Goal: Task Accomplishment & Management: Use online tool/utility

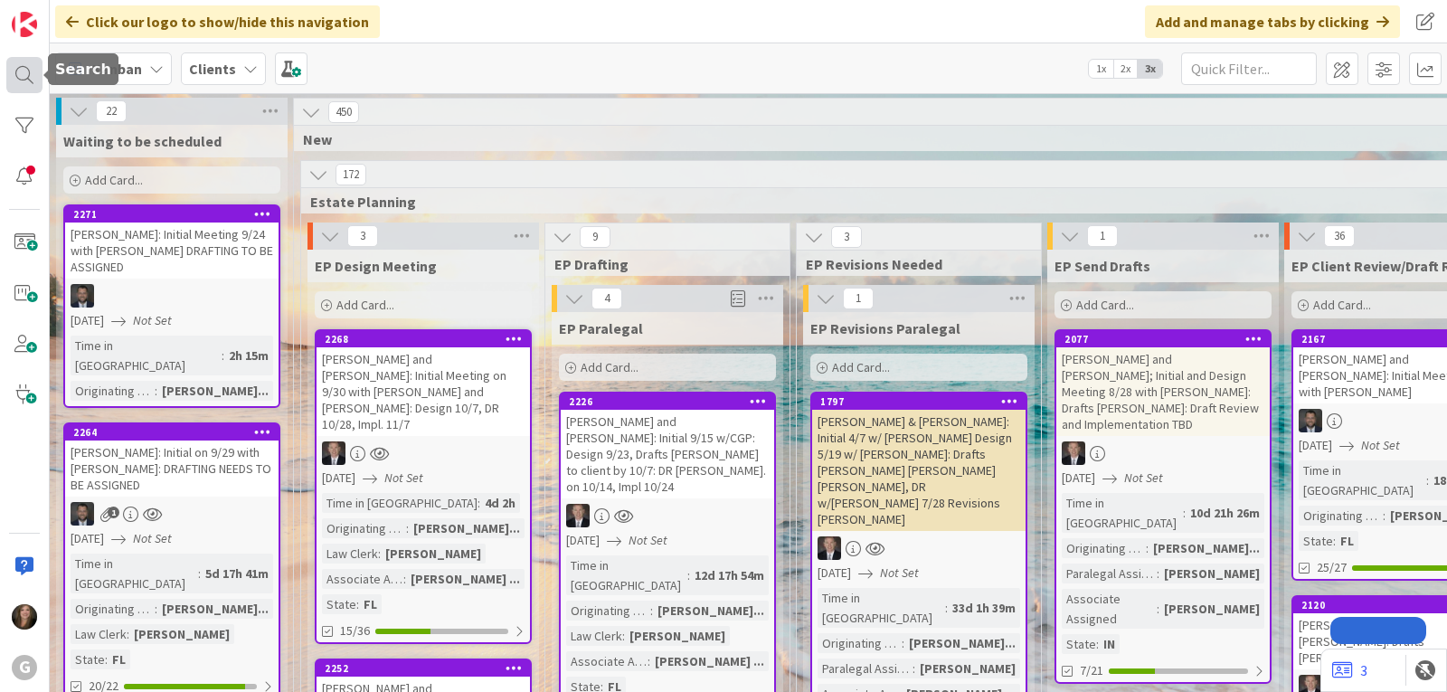
click at [15, 76] on div at bounding box center [24, 75] width 36 height 36
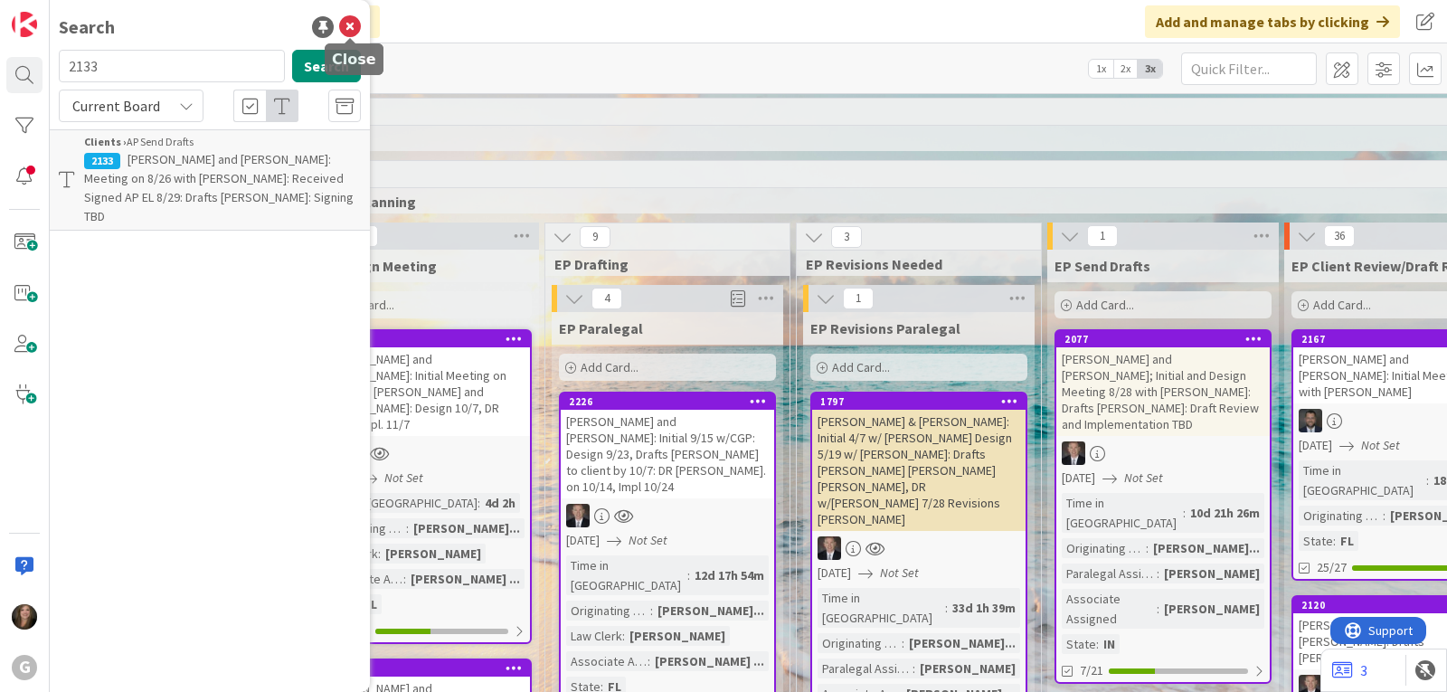
click at [353, 25] on icon at bounding box center [350, 27] width 22 height 22
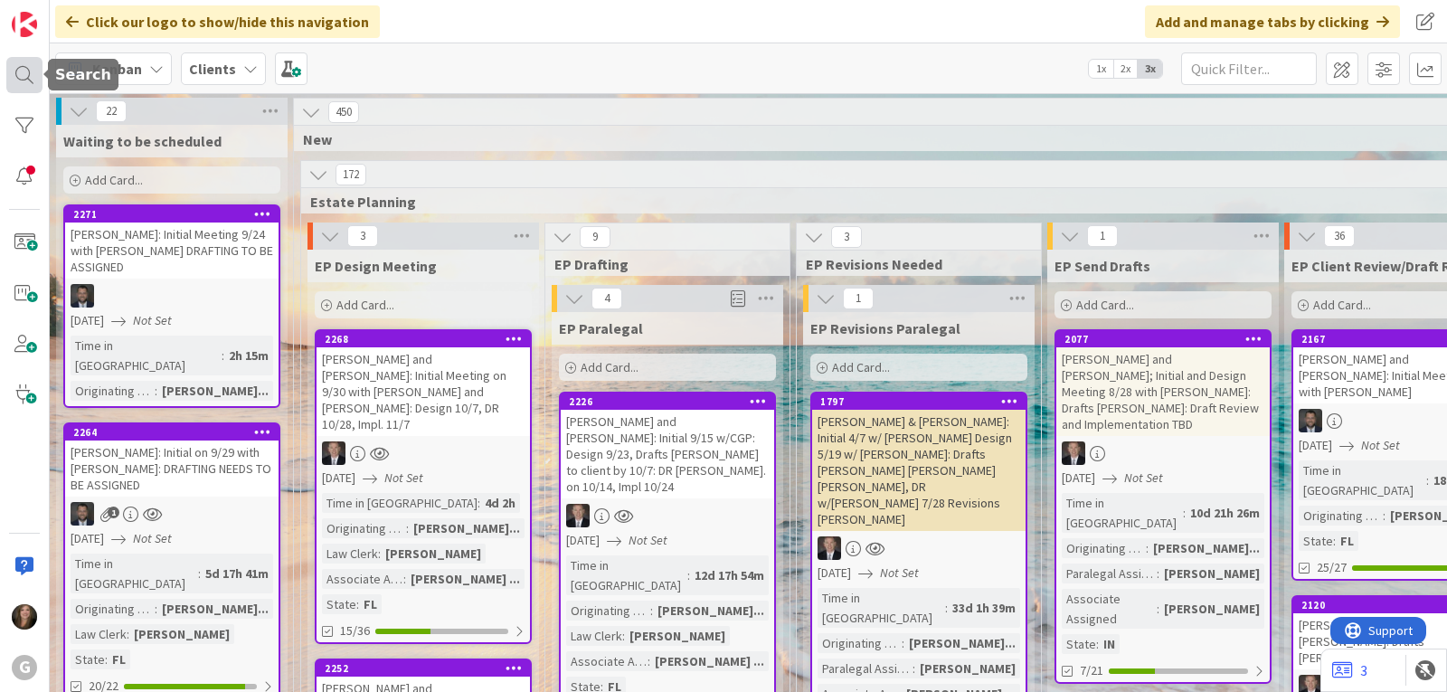
click at [15, 79] on div at bounding box center [24, 75] width 36 height 36
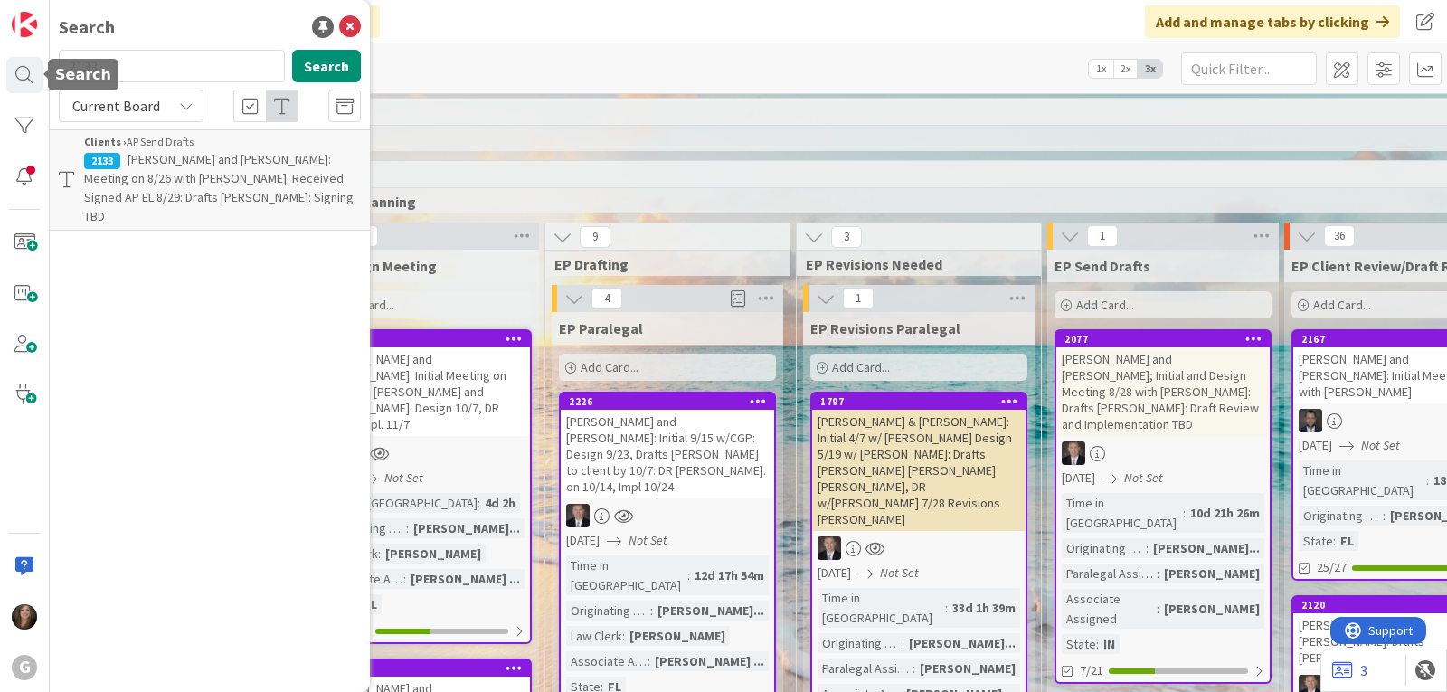
drag, startPoint x: 108, startPoint y: 68, endPoint x: -5, endPoint y: 74, distance: 112.3
click at [0, 74] on html "G Search 2133 Search Current Board Clients › AP Send Drafts 2133 [PERSON_NAME] …" at bounding box center [723, 346] width 1447 height 692
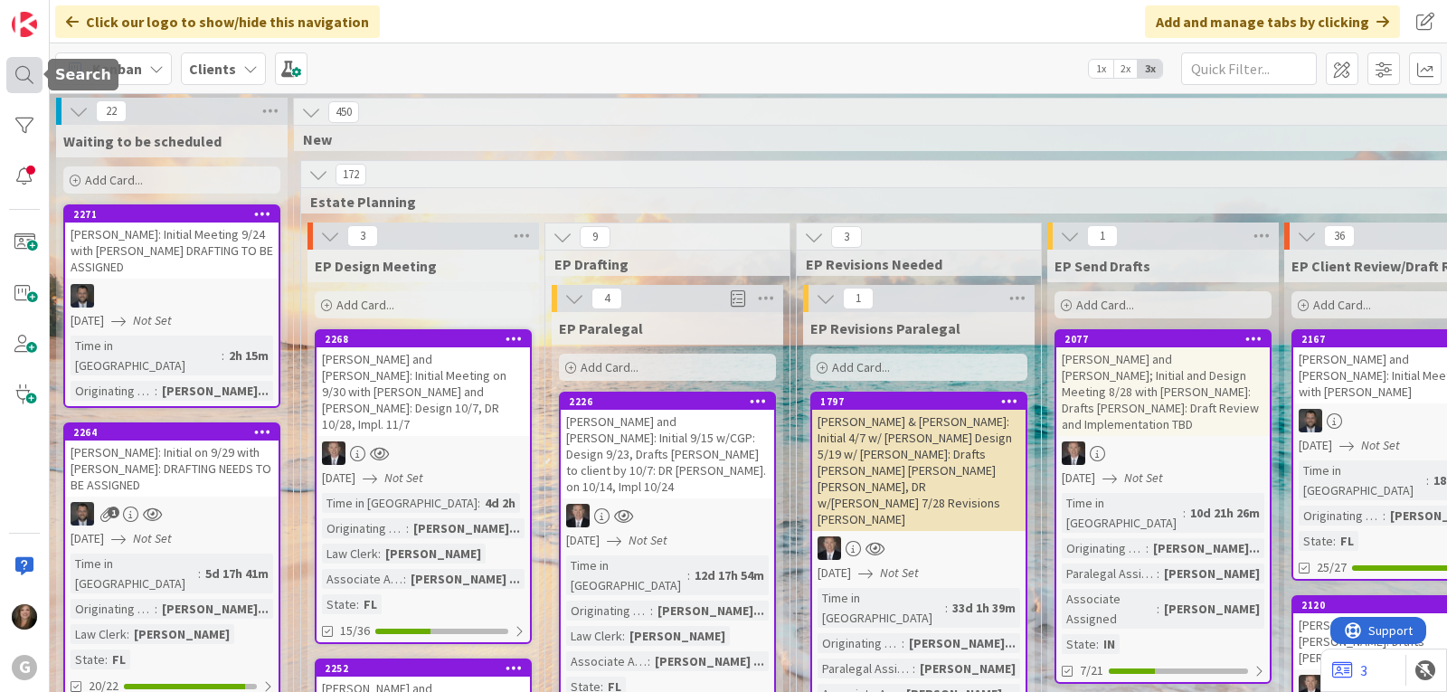
click at [27, 71] on div at bounding box center [24, 75] width 36 height 36
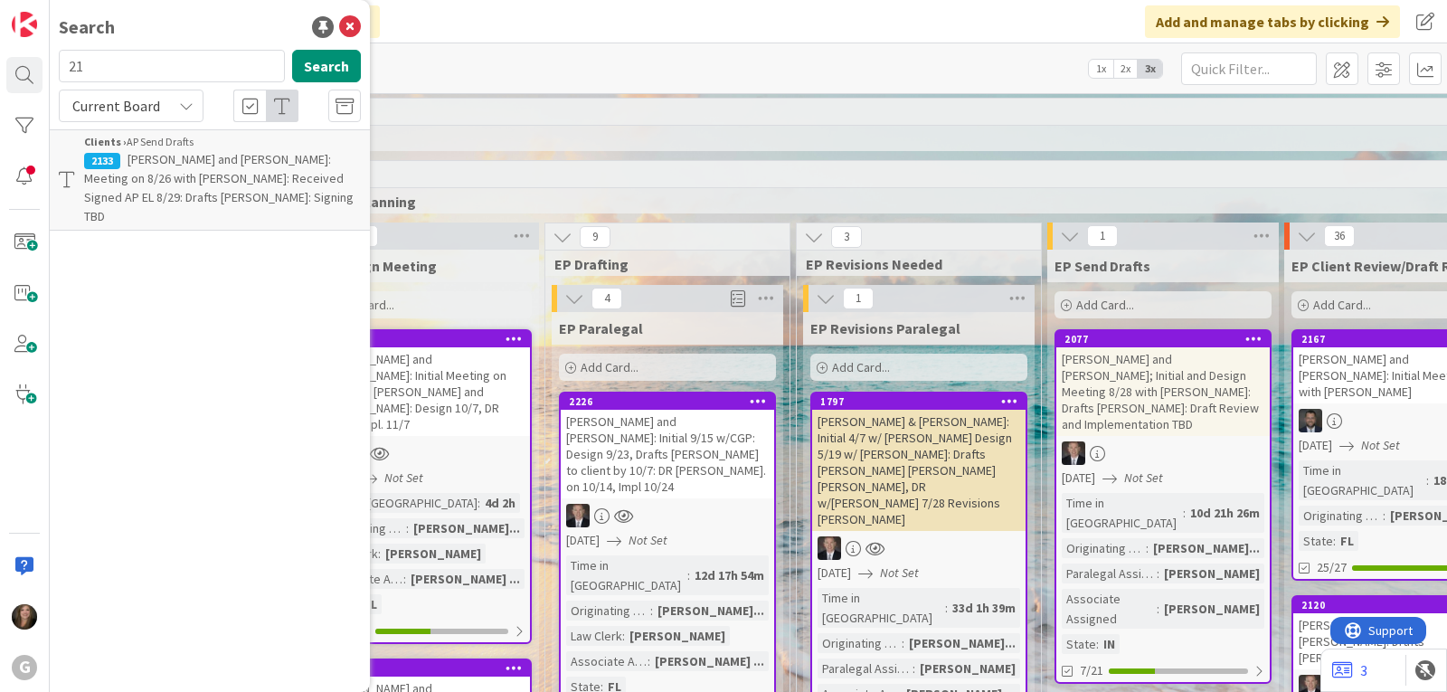
type input "2"
type input "augustine"
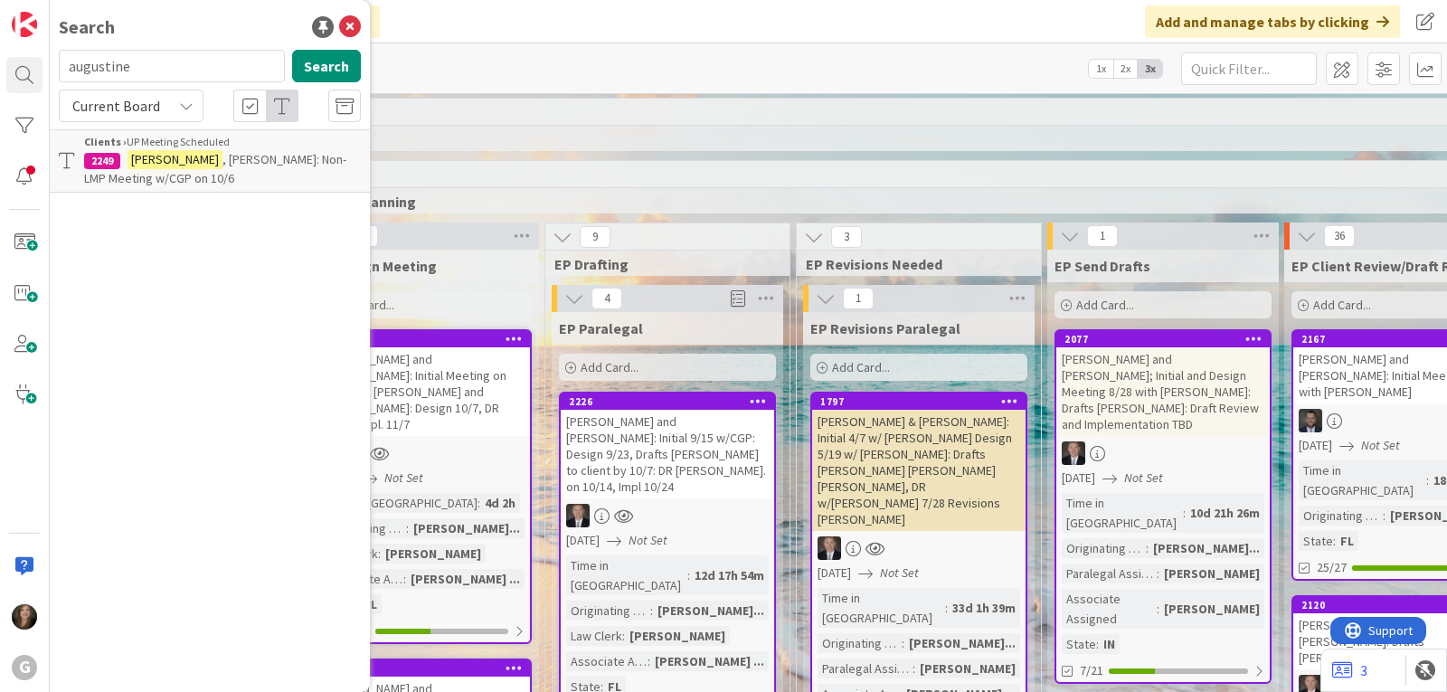
click at [155, 166] on mark "[PERSON_NAME]" at bounding box center [175, 159] width 95 height 19
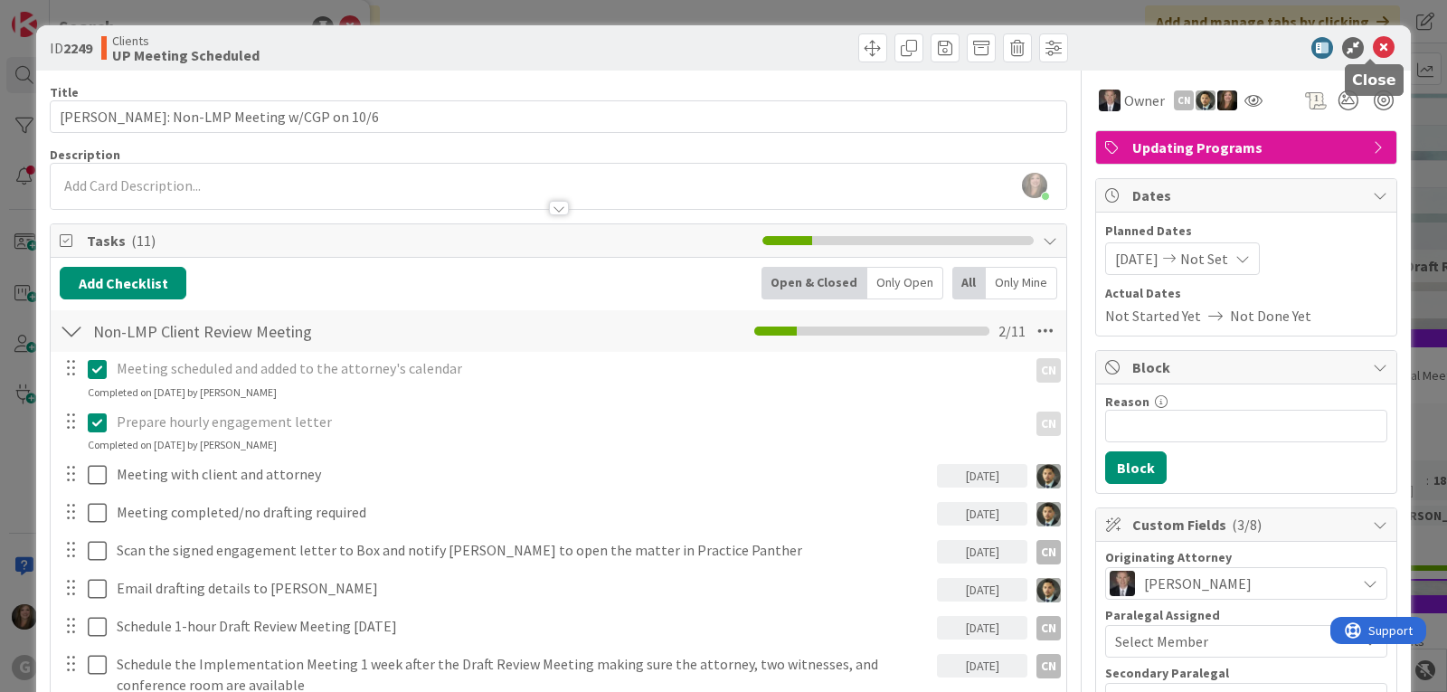
click at [1375, 44] on icon at bounding box center [1384, 48] width 22 height 22
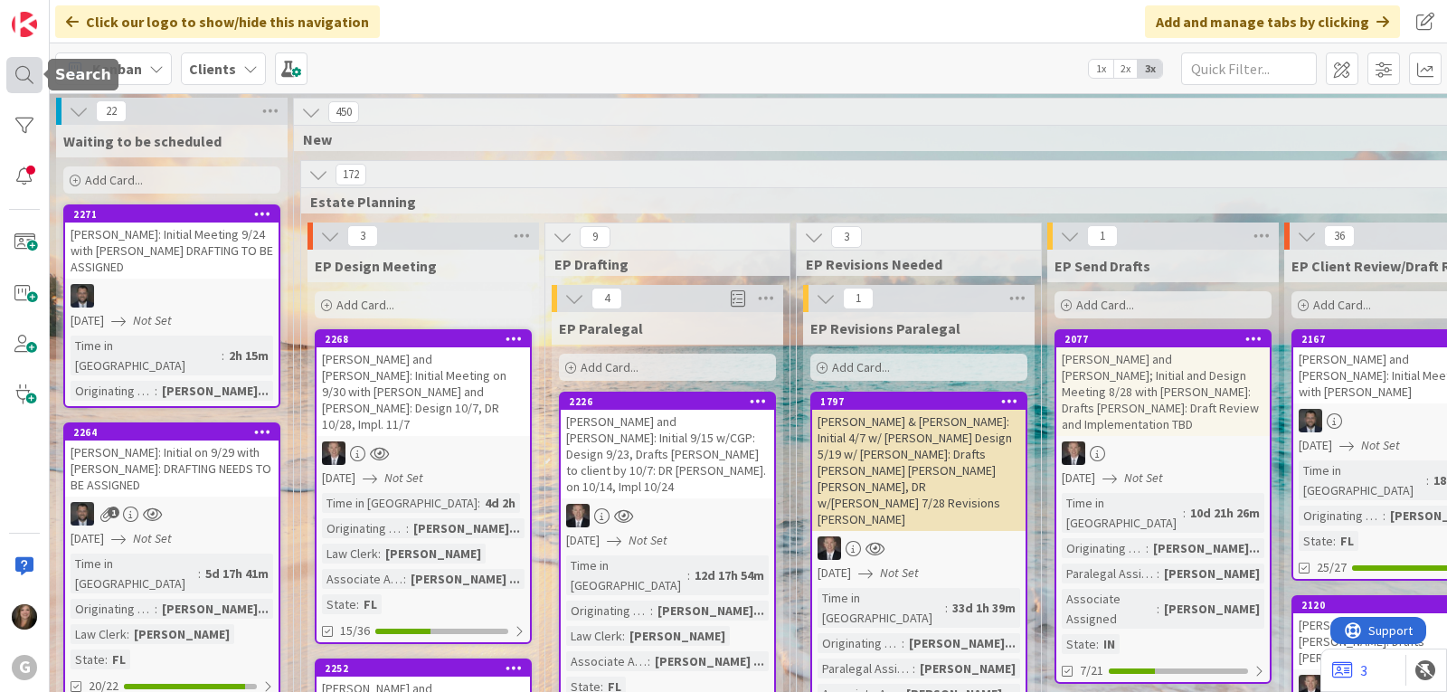
click at [22, 73] on div at bounding box center [24, 75] width 36 height 36
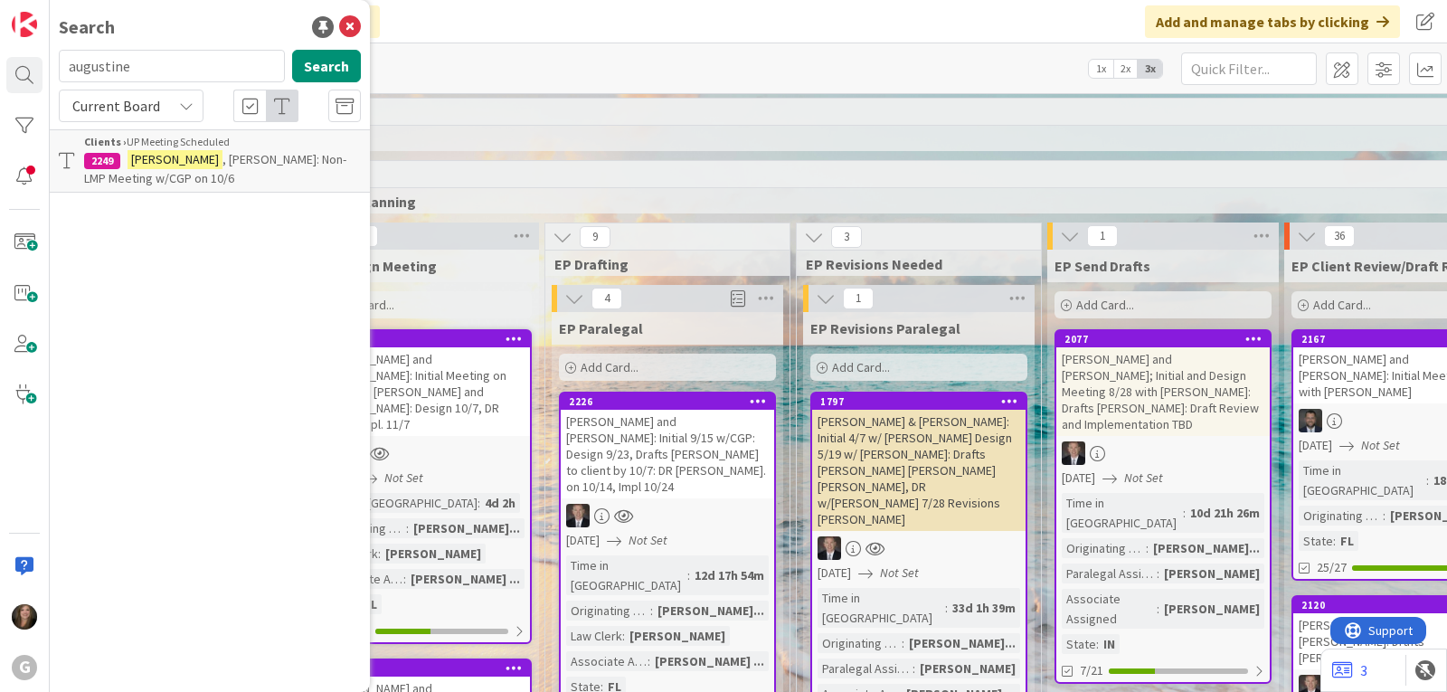
drag, startPoint x: 151, startPoint y: 66, endPoint x: 52, endPoint y: 67, distance: 98.6
click at [52, 67] on div "augustine Search" at bounding box center [210, 70] width 324 height 40
type input "[PERSON_NAME]"
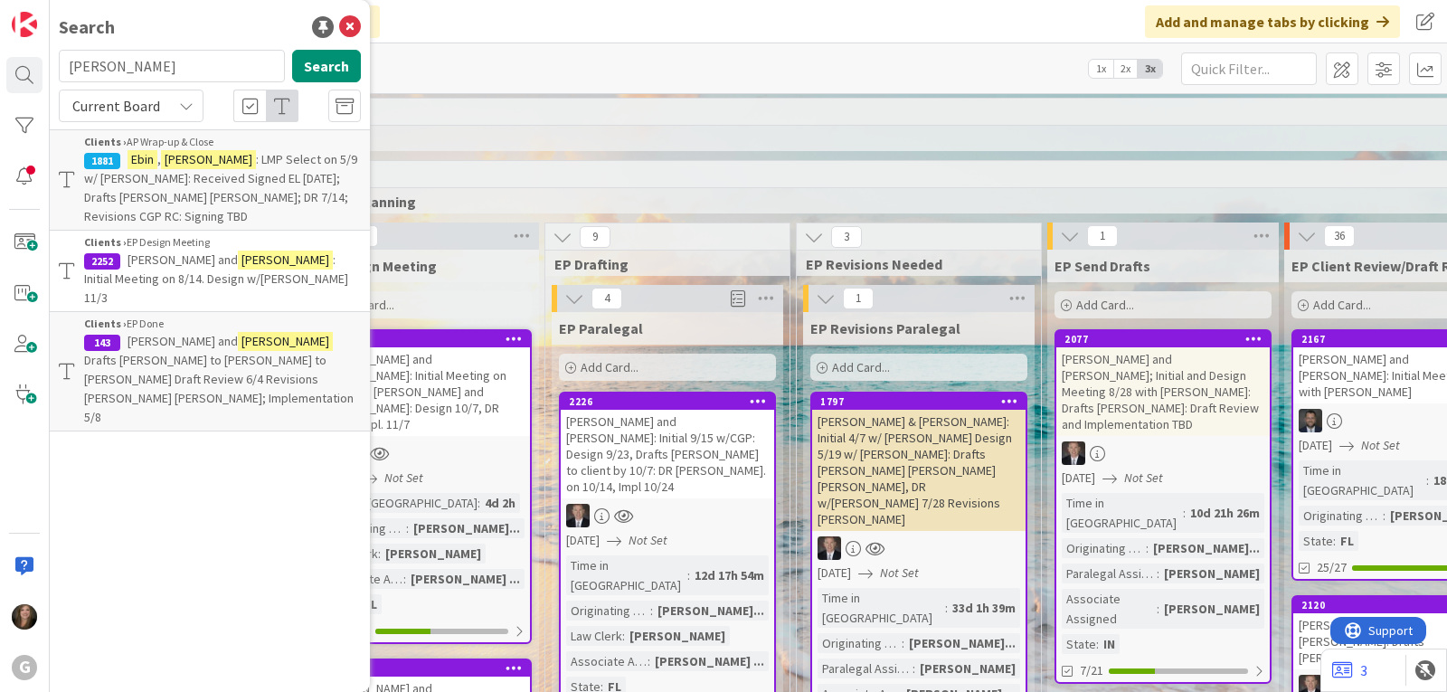
click at [147, 147] on div "Clients › AP Wrap-up & Close" at bounding box center [222, 142] width 277 height 16
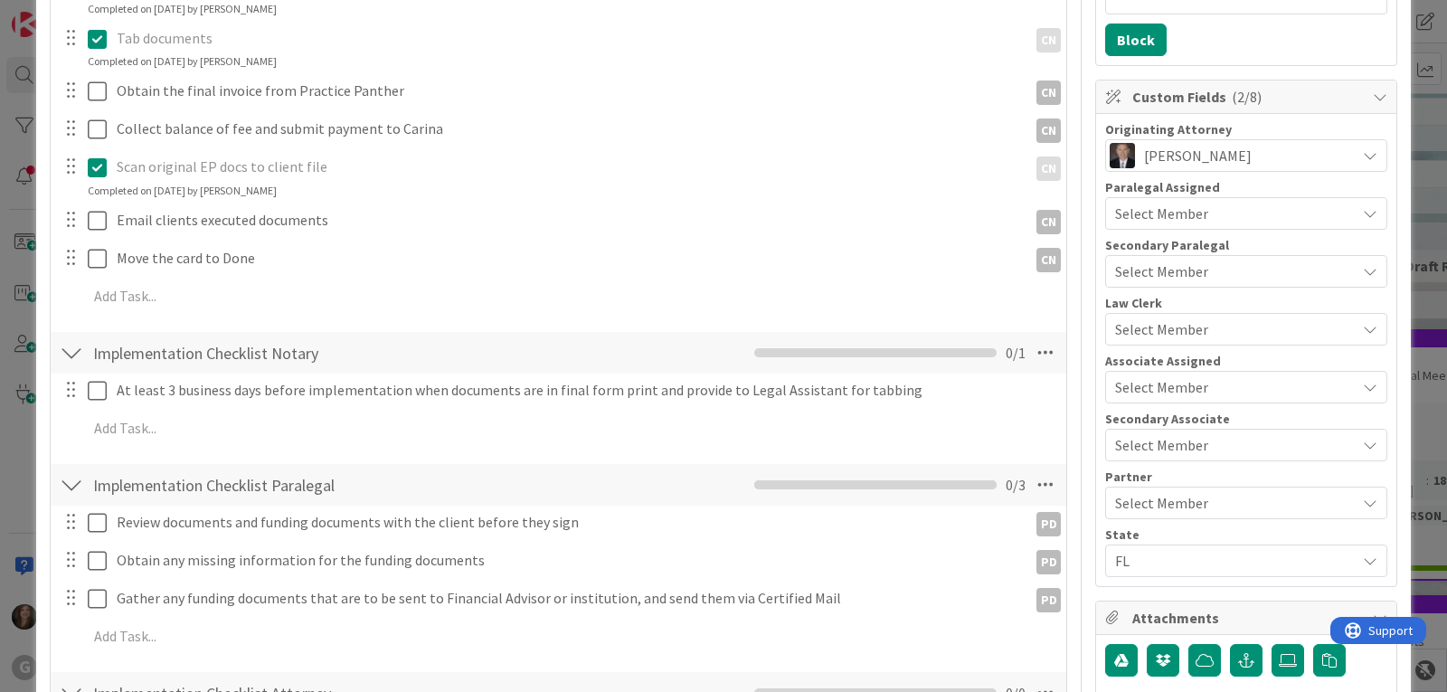
scroll to position [452, 0]
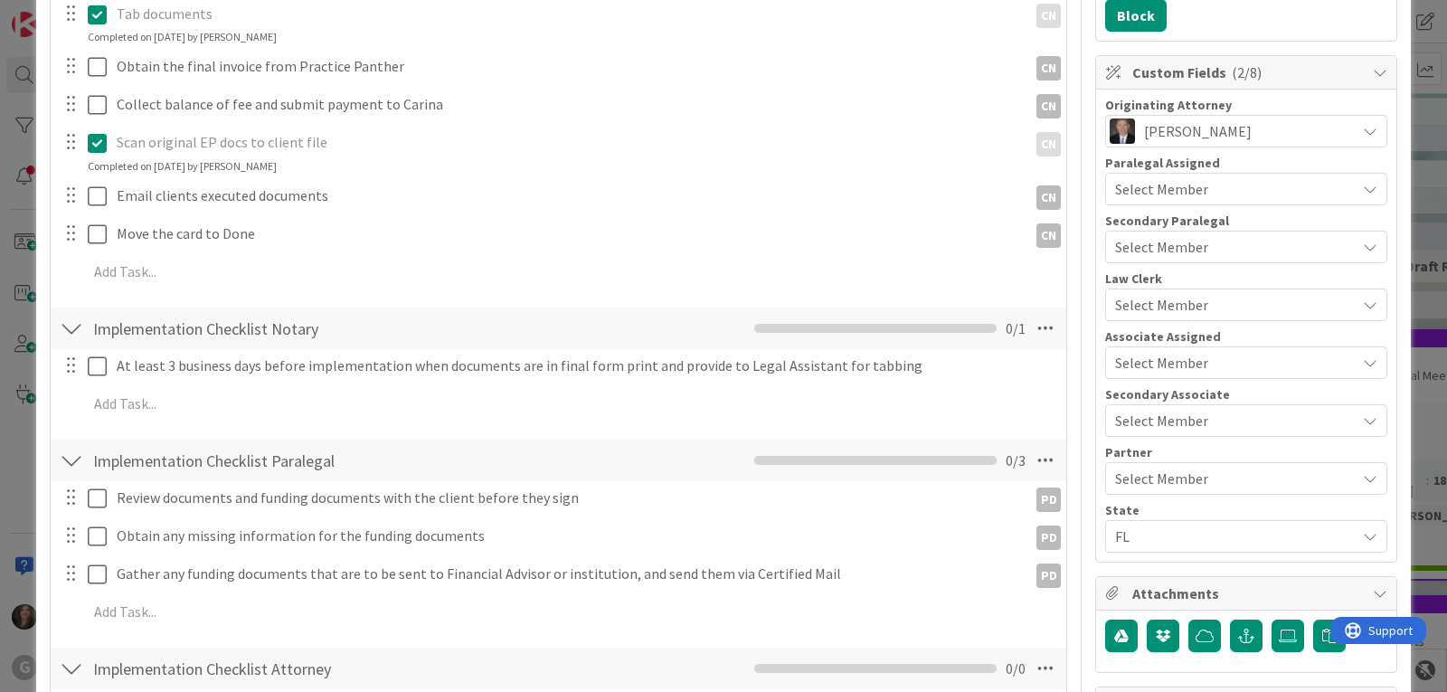
click at [1160, 350] on div "Select Member" at bounding box center [1246, 362] width 282 height 33
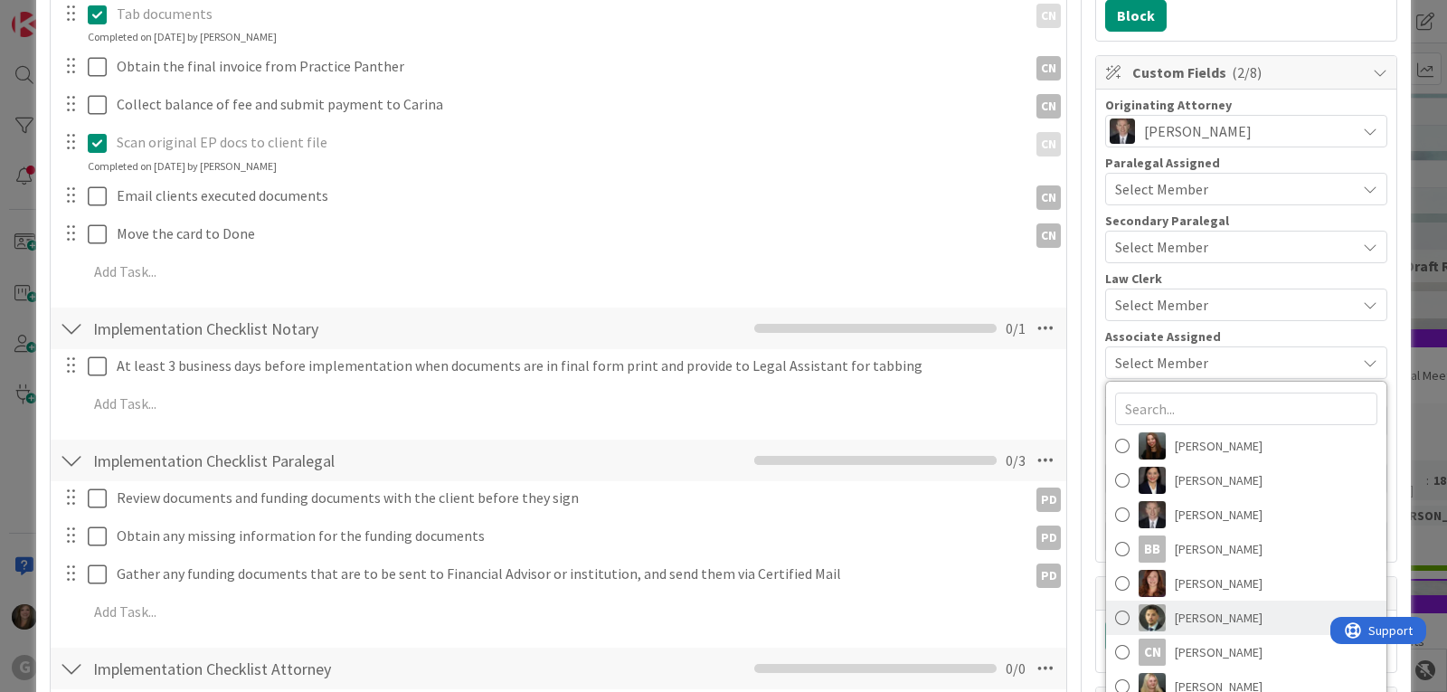
click at [1175, 608] on span "[PERSON_NAME]" at bounding box center [1219, 617] width 88 height 27
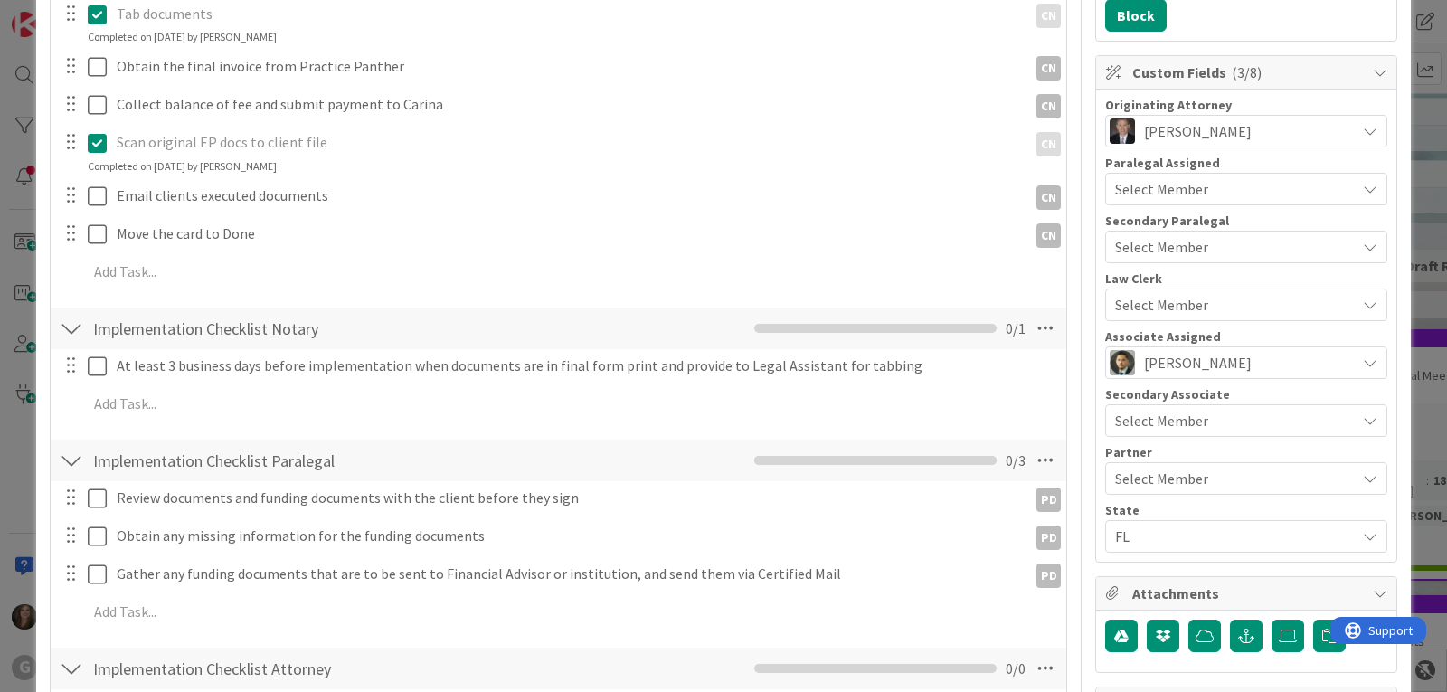
click at [1167, 479] on span "Select Member" at bounding box center [1161, 479] width 93 height 22
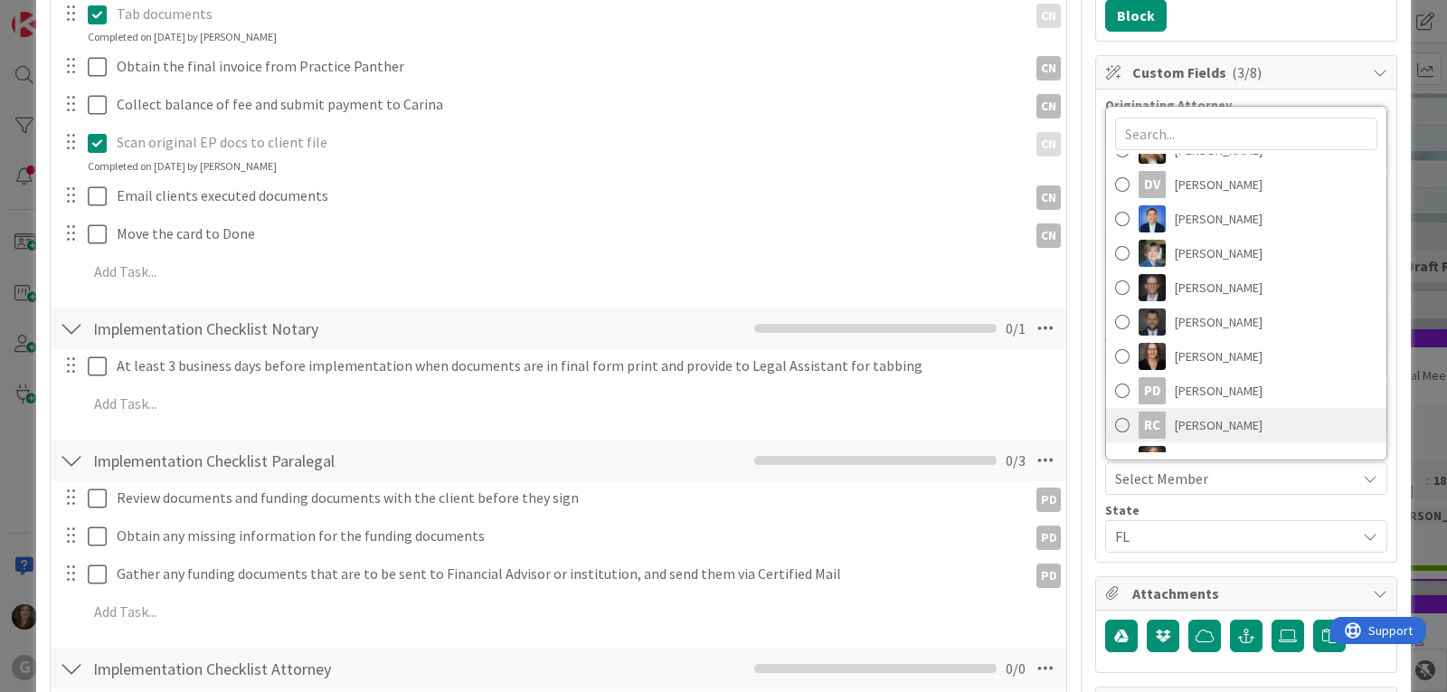
scroll to position [286, 0]
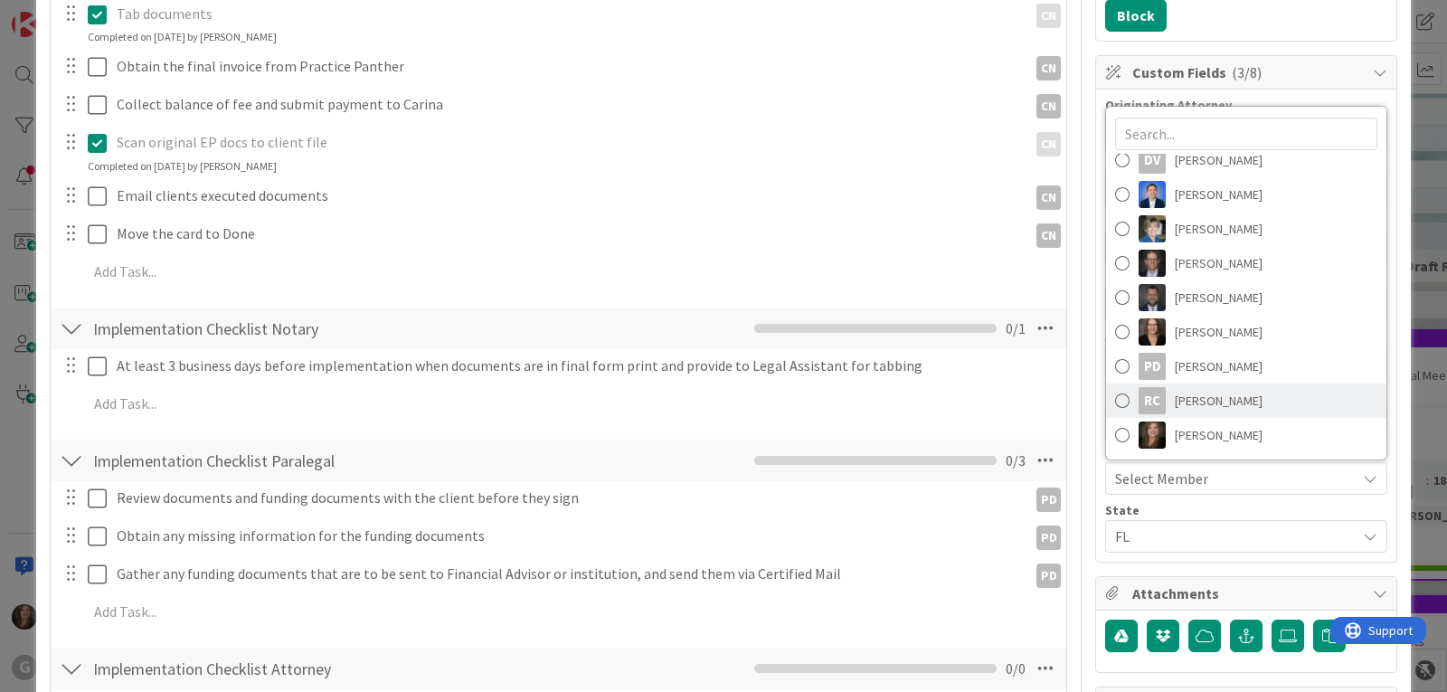
click at [1175, 396] on span "[PERSON_NAME]" at bounding box center [1219, 400] width 88 height 27
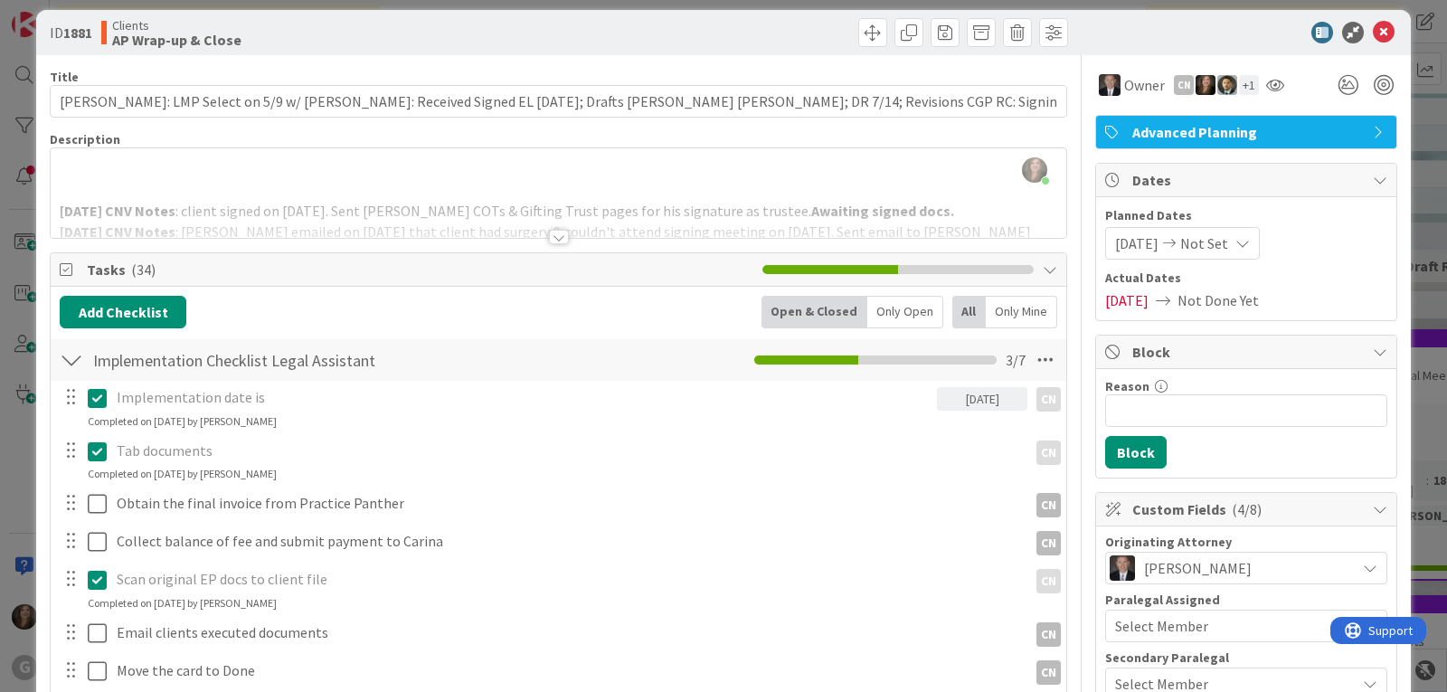
scroll to position [0, 0]
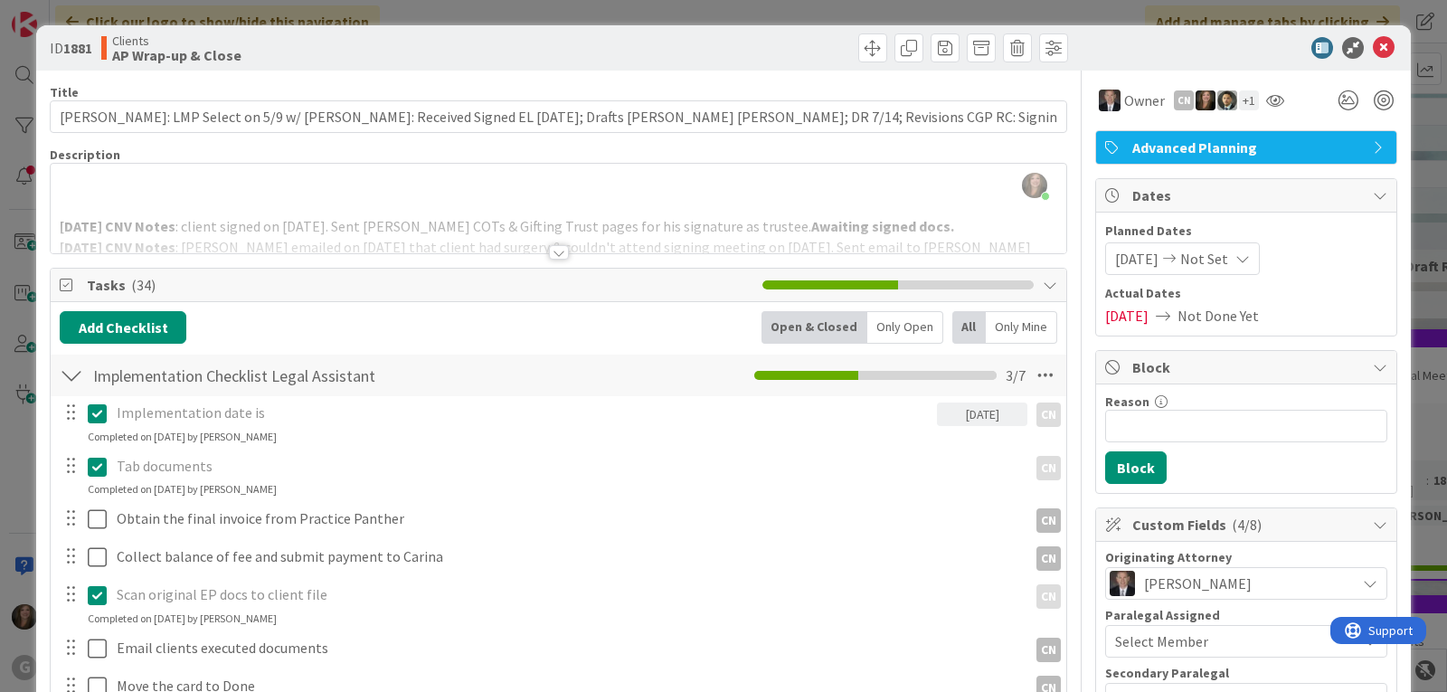
click at [549, 247] on div at bounding box center [559, 252] width 20 height 14
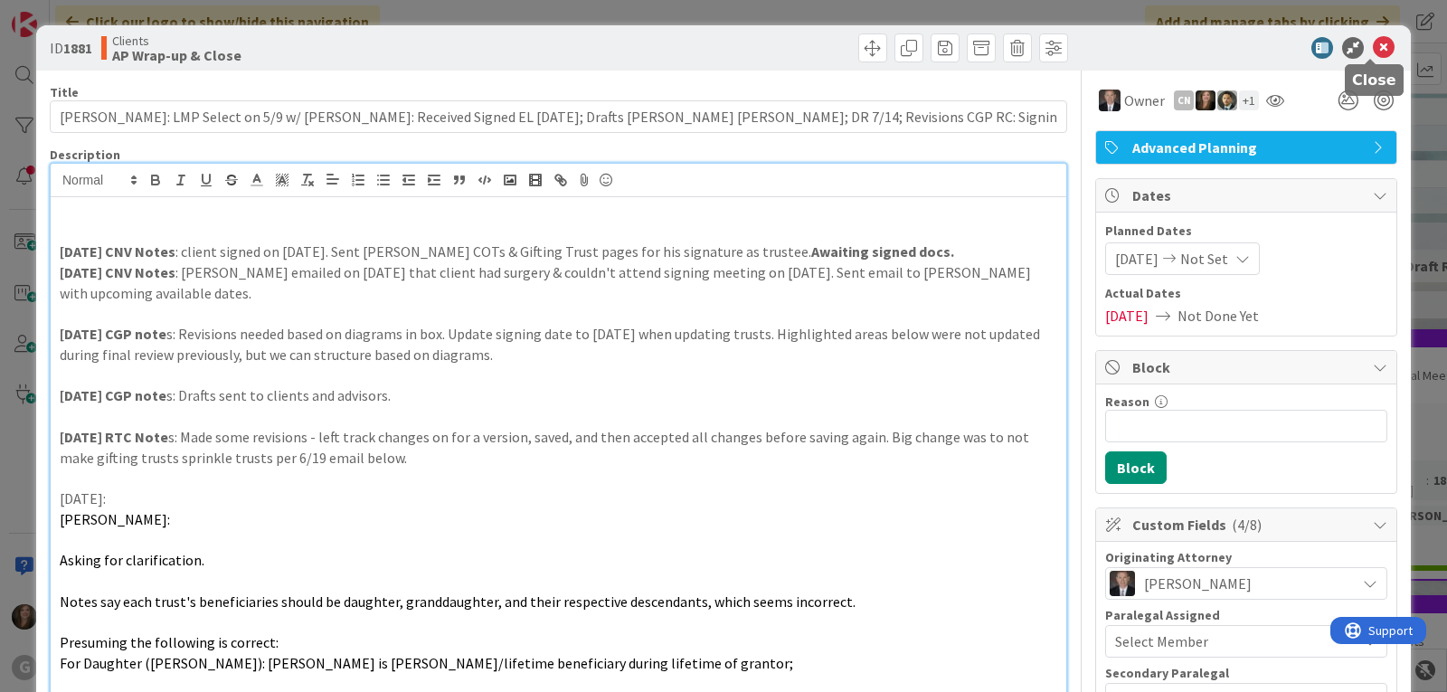
click at [1374, 42] on icon at bounding box center [1384, 48] width 22 height 22
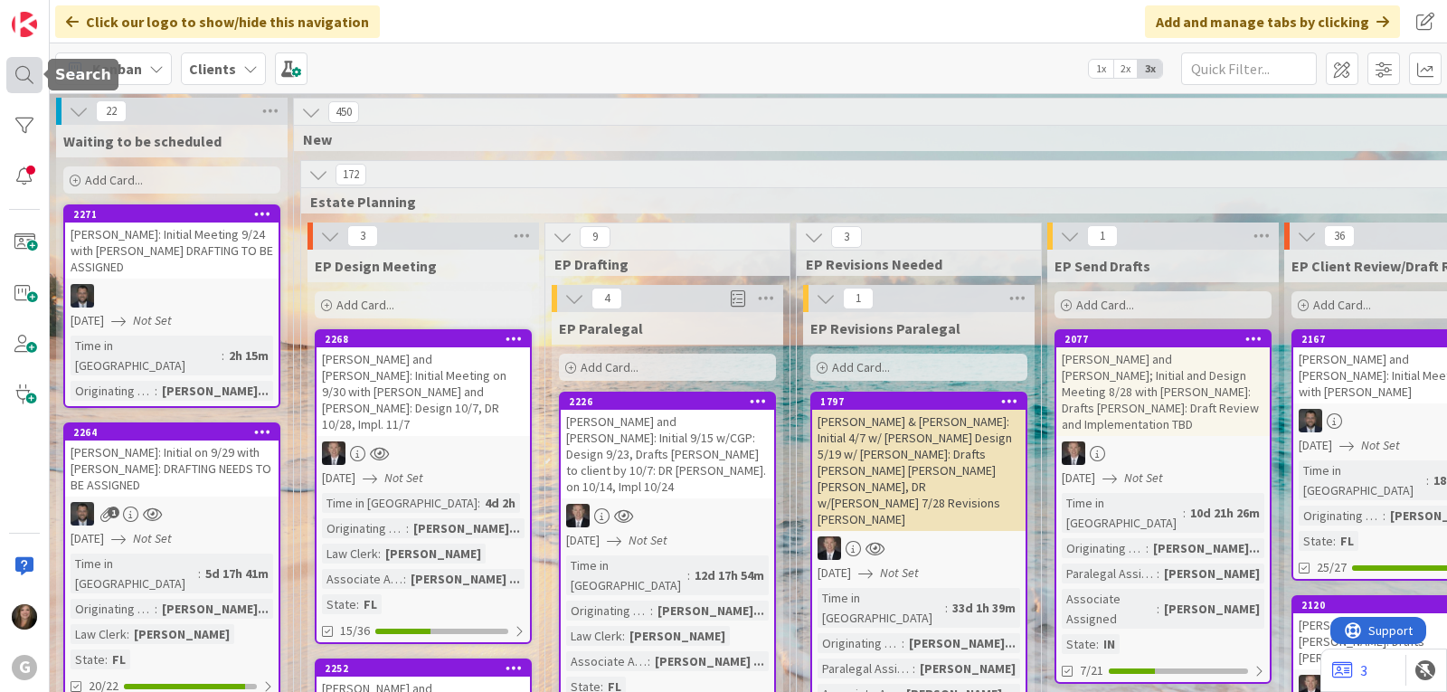
click at [27, 72] on div at bounding box center [24, 75] width 36 height 36
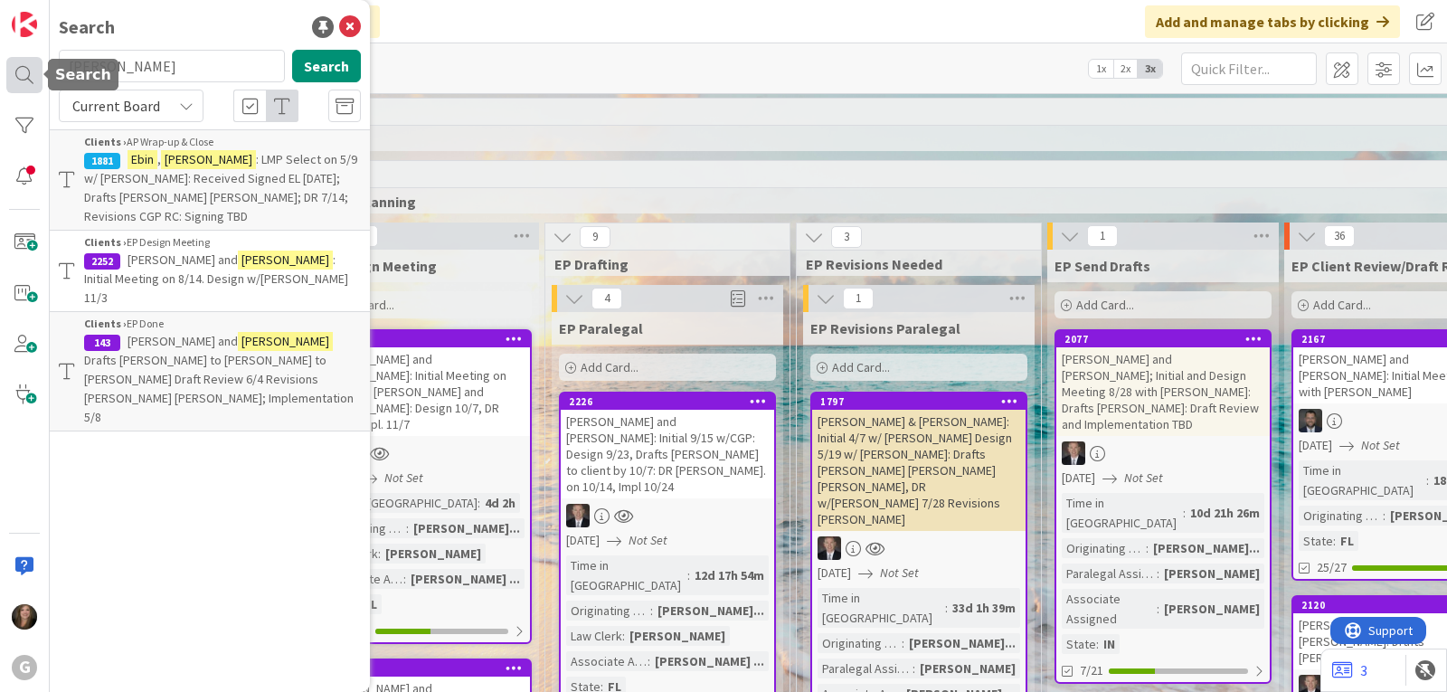
drag, startPoint x: 174, startPoint y: 61, endPoint x: 31, endPoint y: 65, distance: 143.0
click at [31, 65] on div "G Search [PERSON_NAME] Search Current Board Clients › AP Wrap-up & Close 1881 […" at bounding box center [25, 346] width 50 height 692
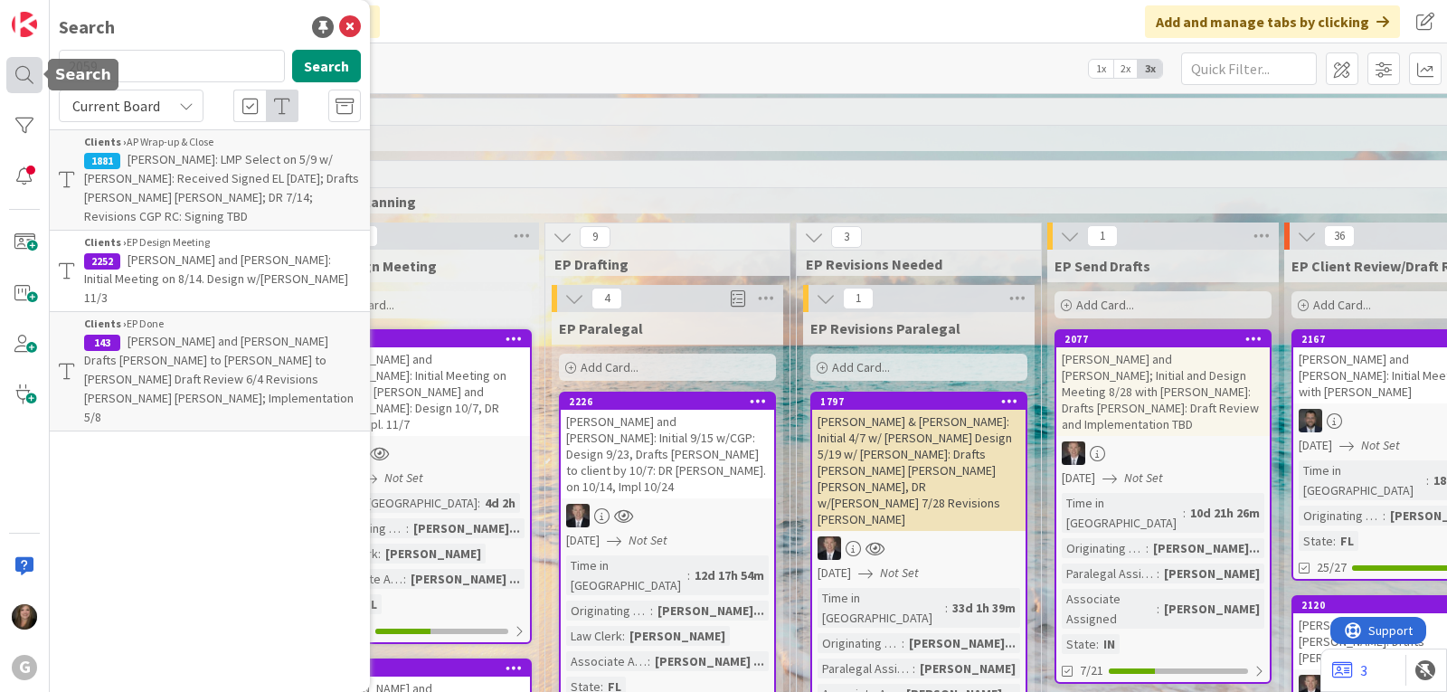
type input "2059"
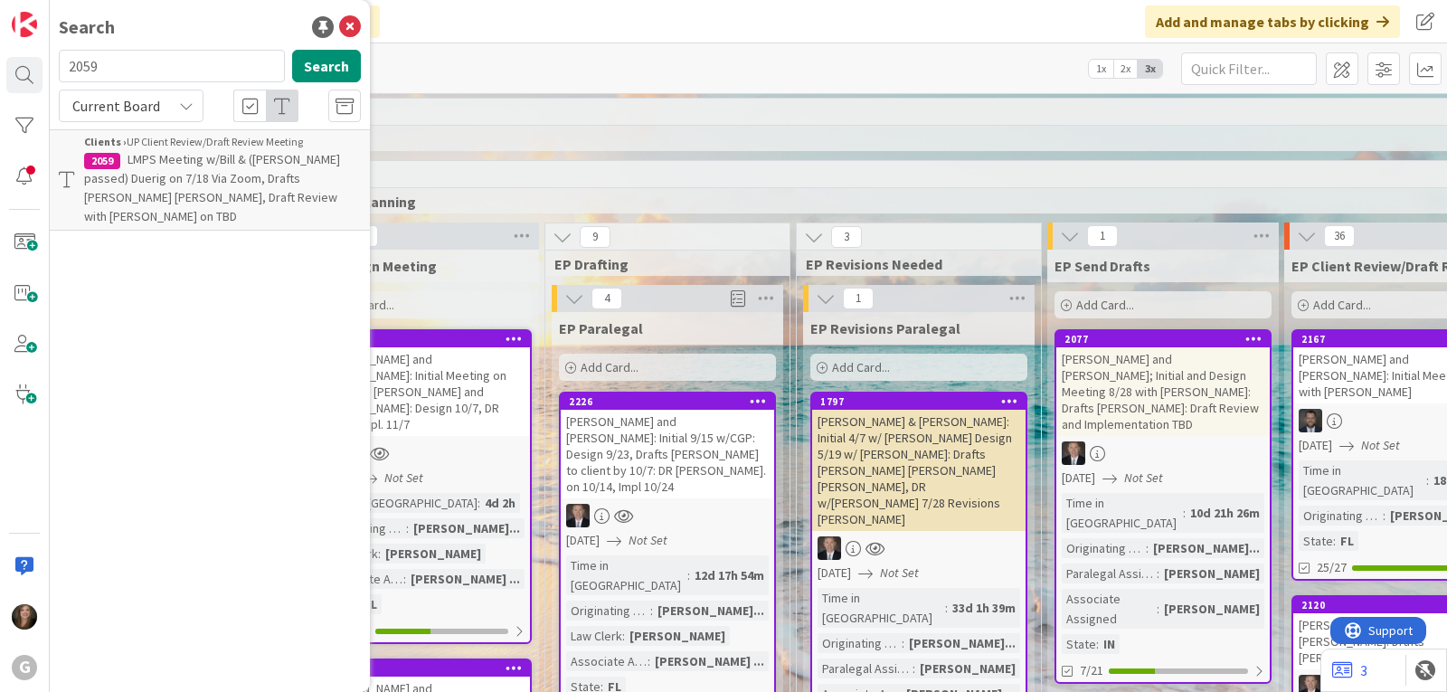
click at [178, 180] on span "LMPS Meeting w/Bill & ([PERSON_NAME] passed) Duerig on 7/18 Via Zoom, Drafts [P…" at bounding box center [212, 187] width 256 height 73
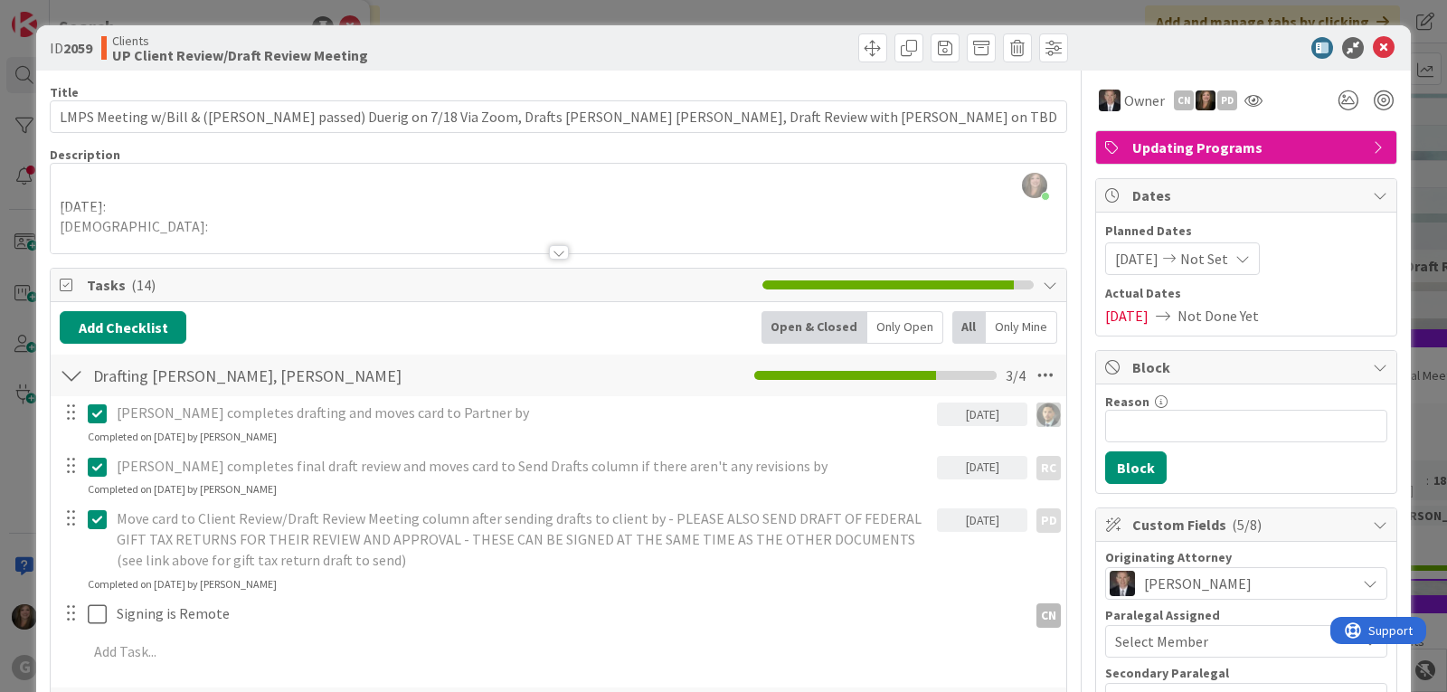
click at [552, 253] on div at bounding box center [559, 252] width 20 height 14
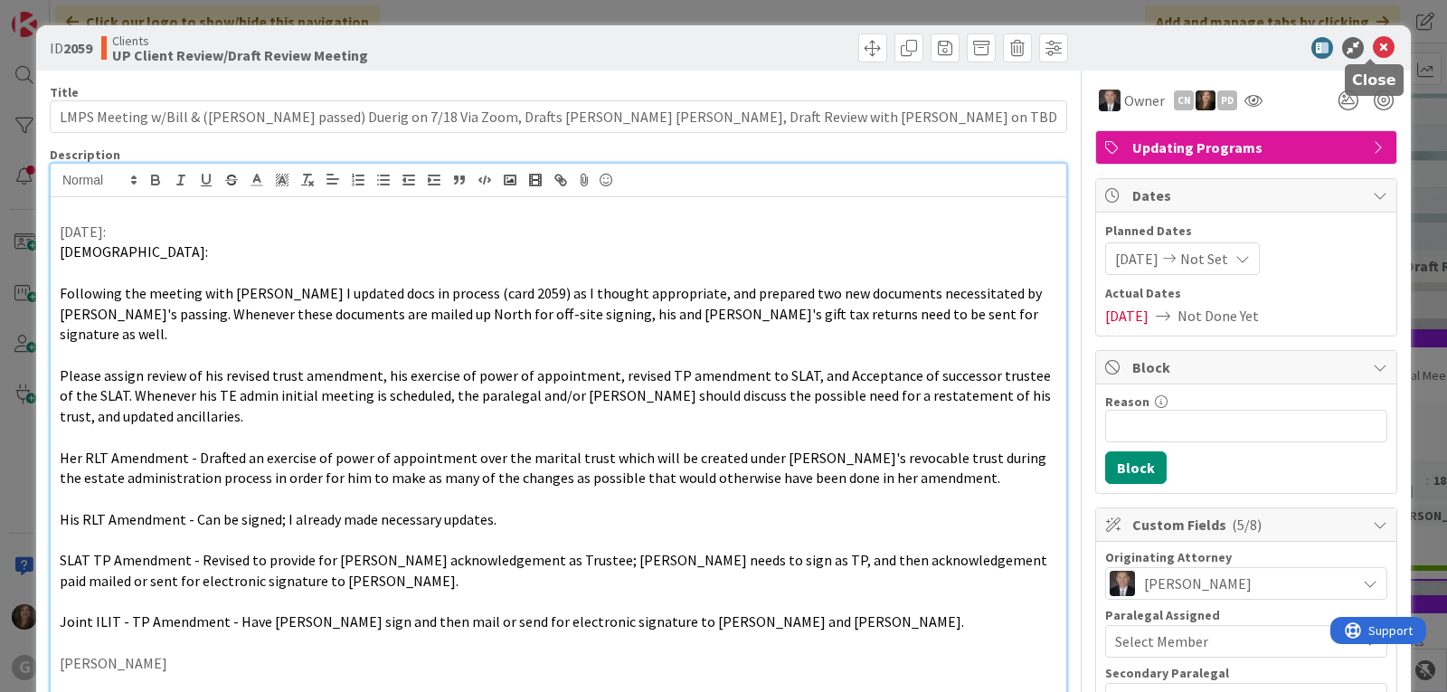
click at [1373, 43] on icon at bounding box center [1384, 48] width 22 height 22
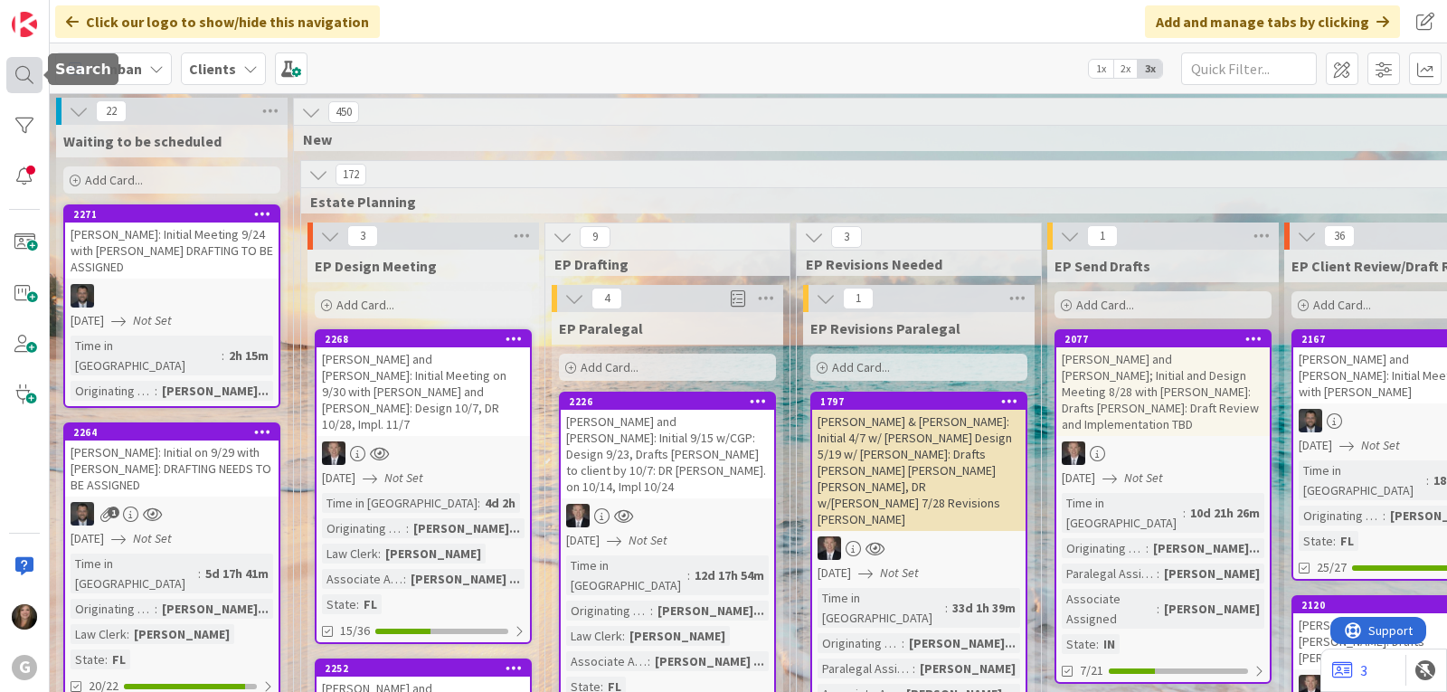
click at [23, 71] on div at bounding box center [24, 75] width 36 height 36
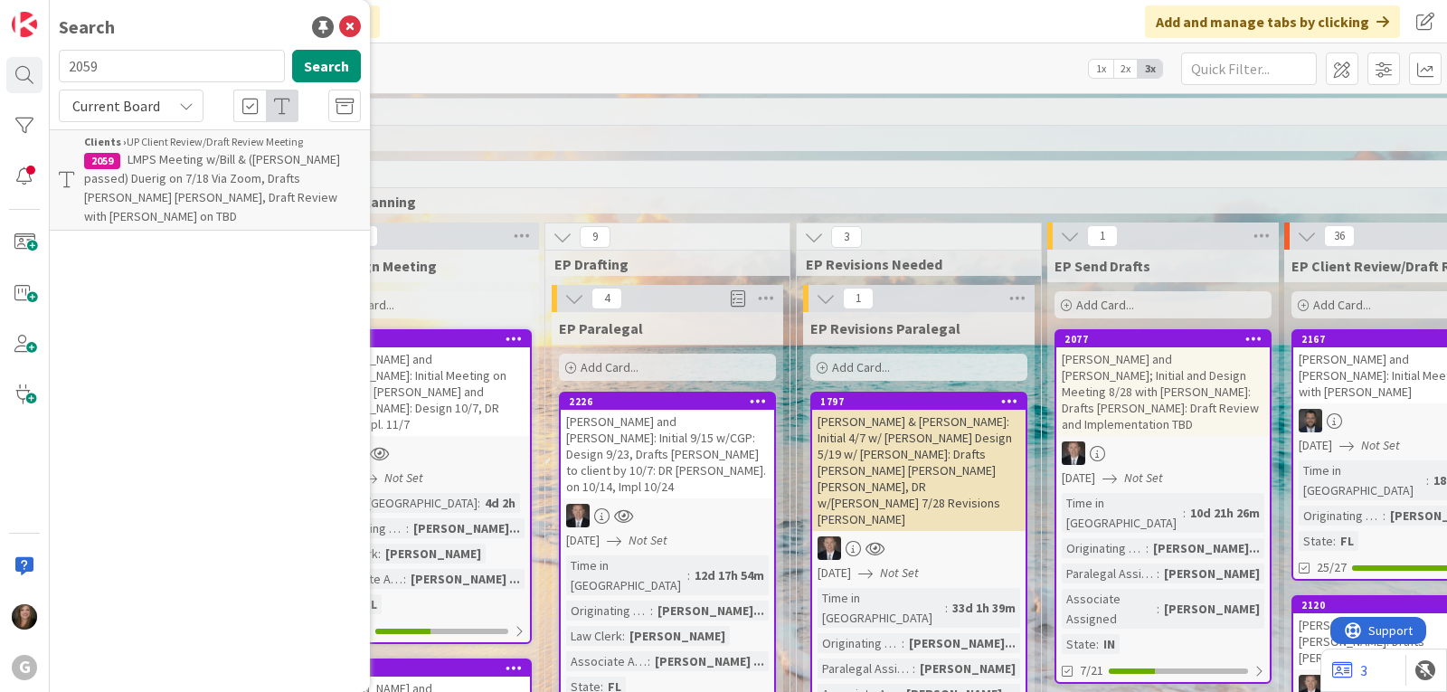
drag, startPoint x: 143, startPoint y: 63, endPoint x: 55, endPoint y: 62, distance: 87.7
click at [55, 62] on div "2059 Search" at bounding box center [210, 70] width 324 height 40
type input "2247"
click at [213, 174] on span "[PERSON_NAME]: Review TA, Exercise of Power of Appt, TP Amendment to SLAT, Acce…" at bounding box center [213, 187] width 259 height 73
